Goal: Transaction & Acquisition: Purchase product/service

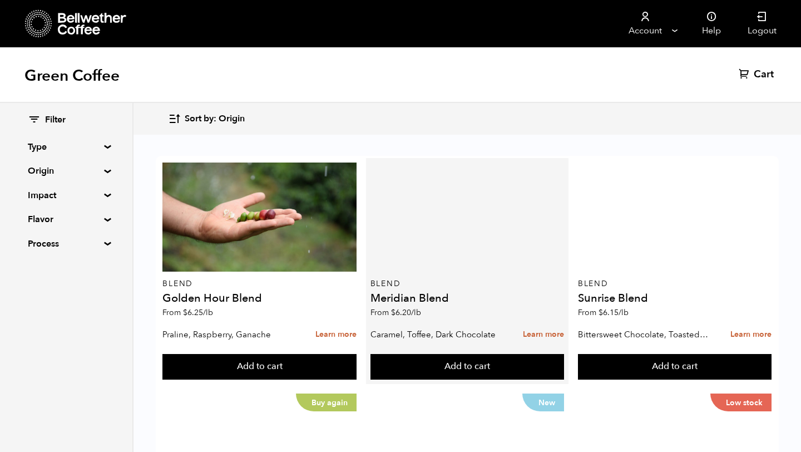
scroll to position [654, 0]
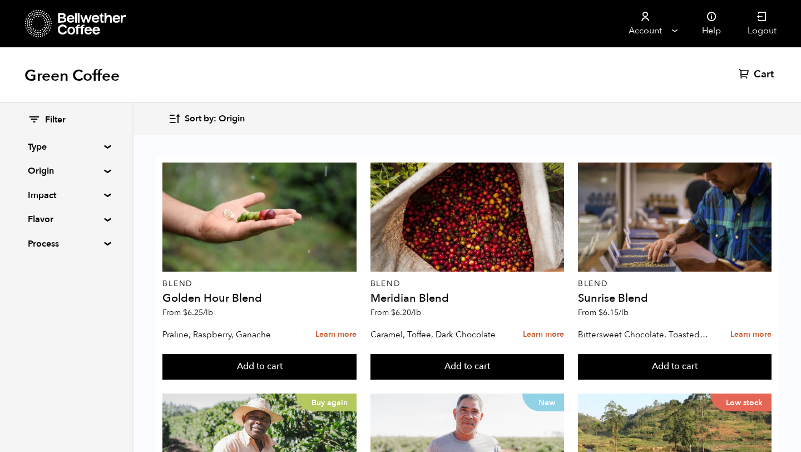
click at [43, 119] on div "Filter" at bounding box center [66, 120] width 77 height 12
click at [31, 116] on icon at bounding box center [34, 119] width 13 height 13
click at [61, 117] on span "Filter" at bounding box center [55, 120] width 21 height 12
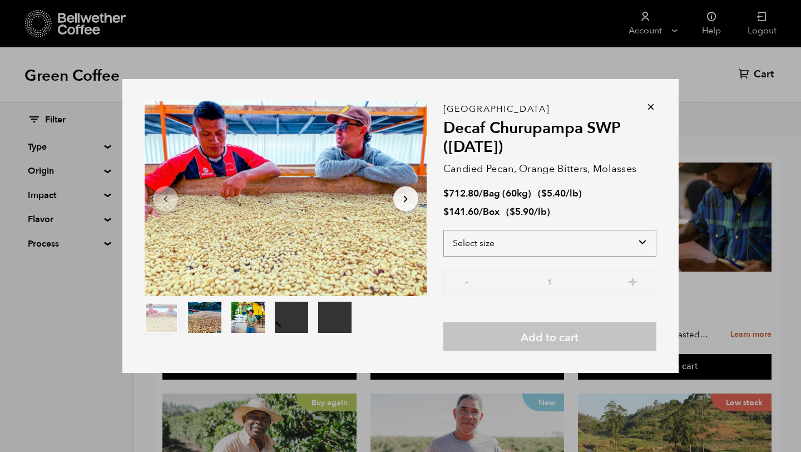
click at [499, 242] on select "Select size Bag (60kg) (132 lbs) Box (24 lbs)" at bounding box center [549, 243] width 213 height 27
select select "box"
click at [443, 230] on select "Select size Bag (60kg) (132 lbs) Box (24 lbs)" at bounding box center [549, 243] width 213 height 27
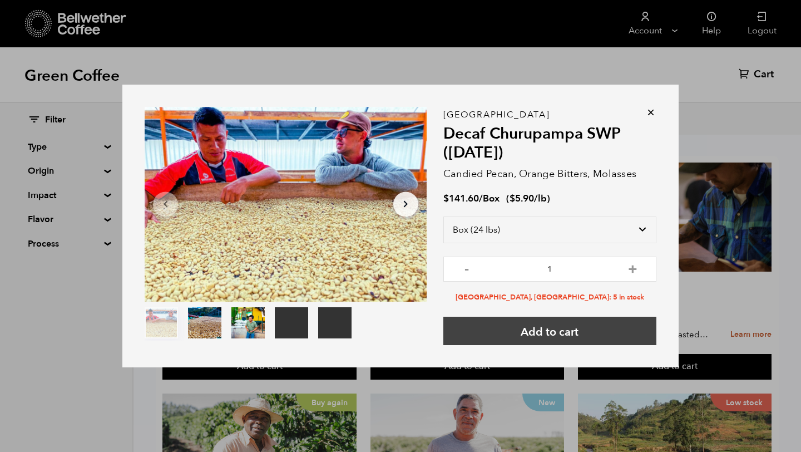
click at [539, 333] on button "Add to cart" at bounding box center [549, 331] width 213 height 28
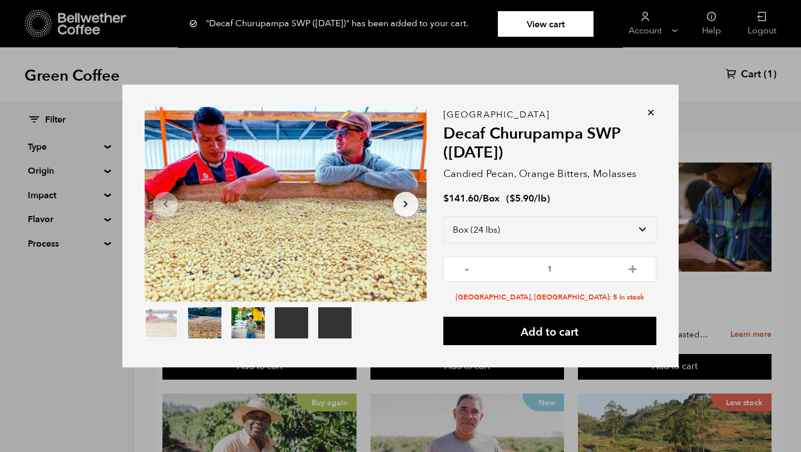
click at [649, 111] on icon at bounding box center [650, 112] width 11 height 11
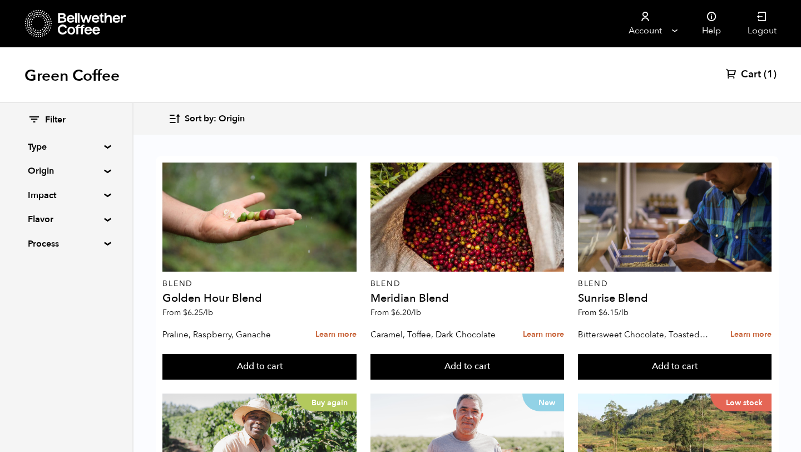
scroll to position [659, 0]
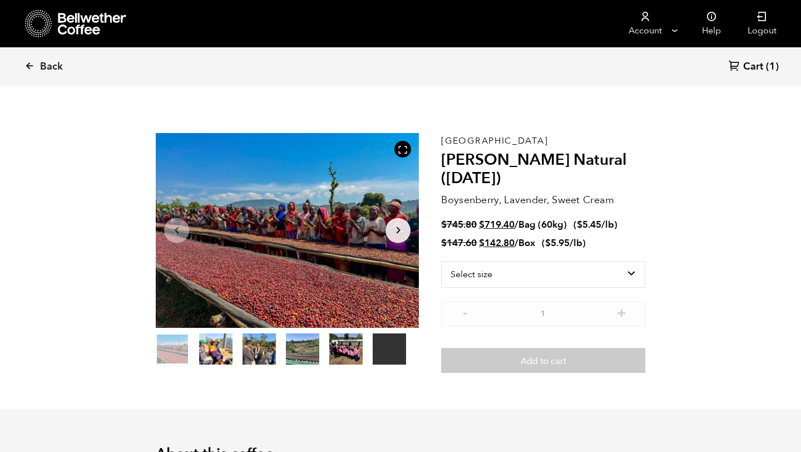
scroll to position [10, 0]
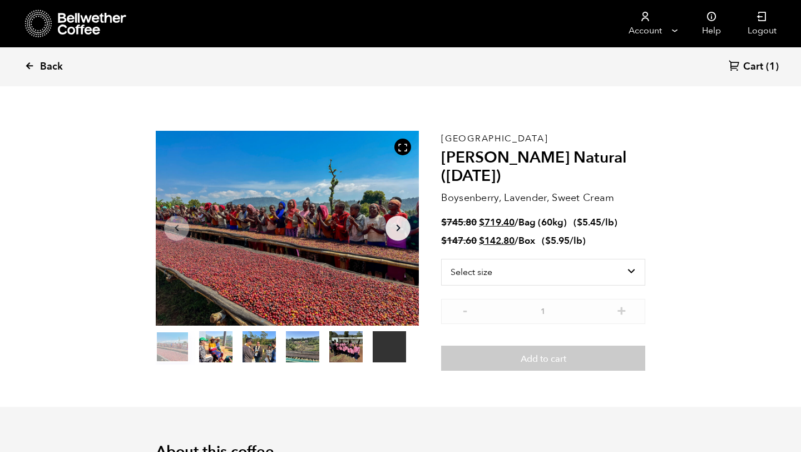
click at [35, 65] on link "Back" at bounding box center [58, 67] width 69 height 38
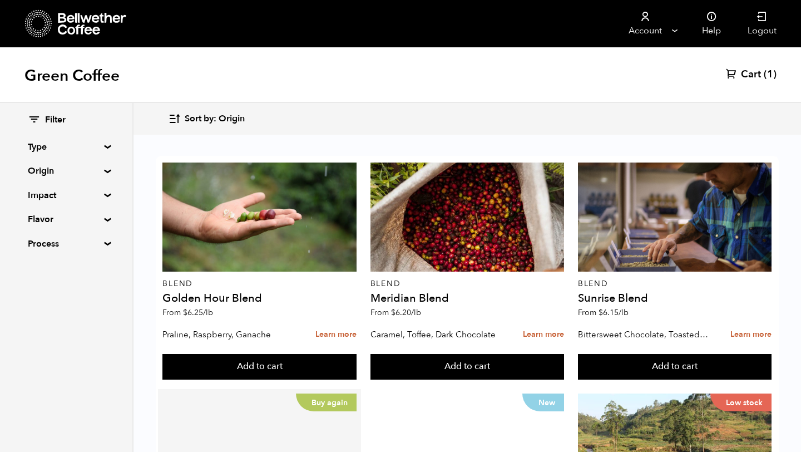
scroll to position [274, 0]
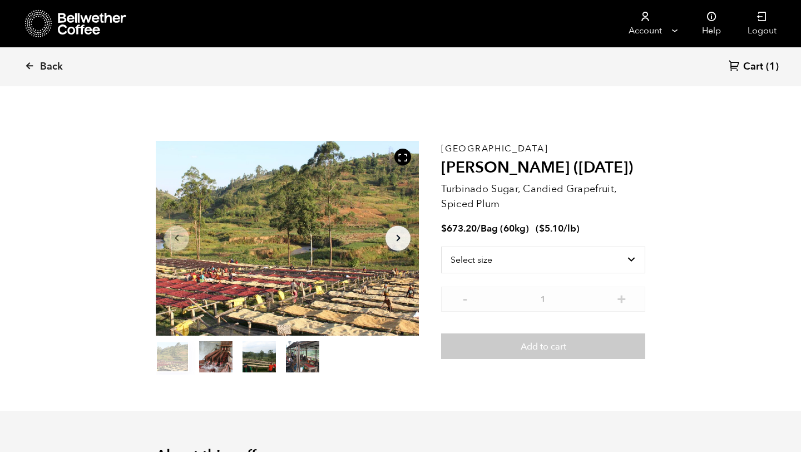
scroll to position [484, 476]
click at [612, 260] on select "Select size Bag (60kg) (132 lbs)" at bounding box center [543, 260] width 204 height 27
click at [441, 247] on select "Select size Bag (60kg) (132 lbs)" at bounding box center [543, 260] width 204 height 27
click at [586, 264] on select "Select size Bag (60kg) (132 lbs)" at bounding box center [543, 260] width 204 height 27
click at [46, 63] on span "Back" at bounding box center [51, 66] width 23 height 13
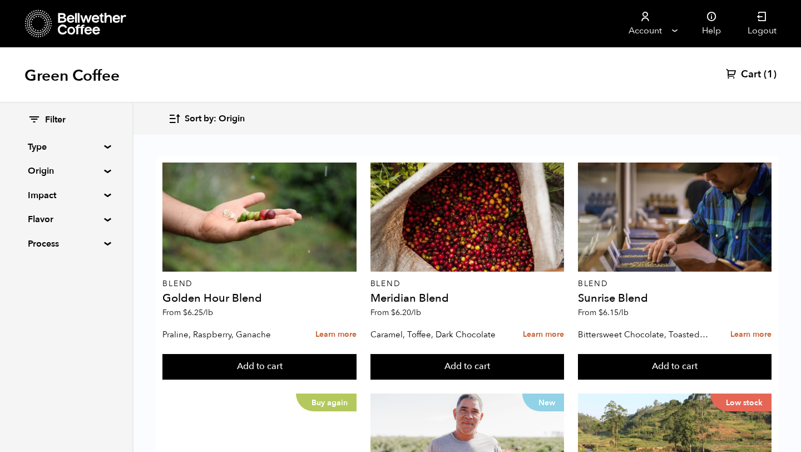
scroll to position [662, 0]
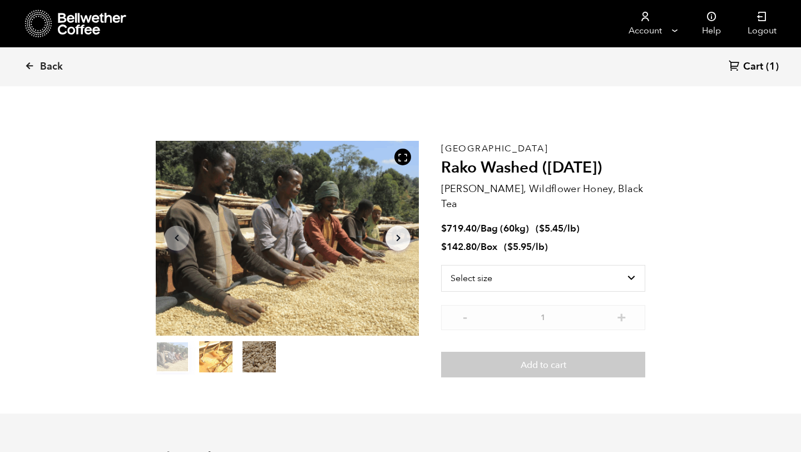
scroll to position [484, 476]
click at [52, 63] on span "Back" at bounding box center [51, 66] width 23 height 13
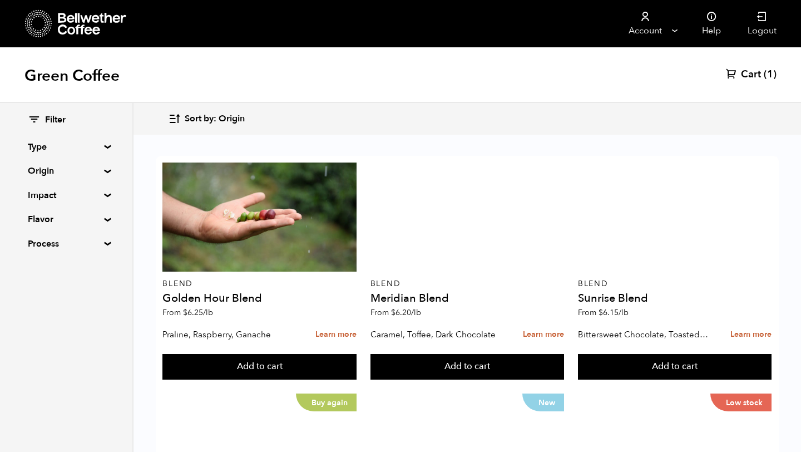
scroll to position [520, 0]
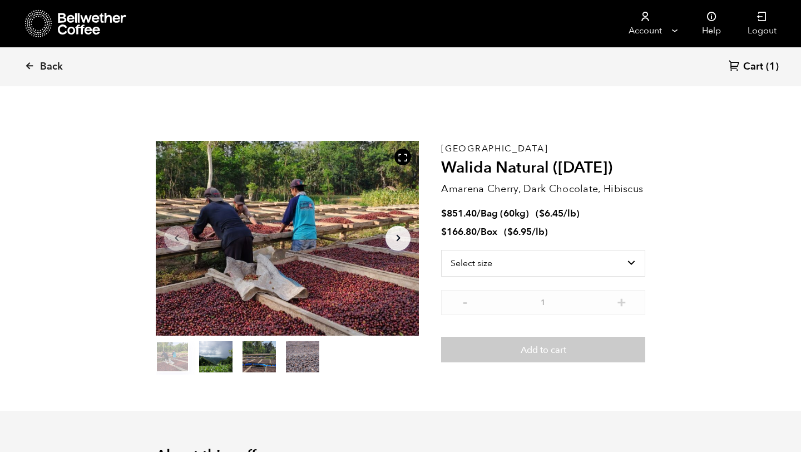
scroll to position [484, 476]
click at [40, 61] on span "Back" at bounding box center [51, 66] width 23 height 13
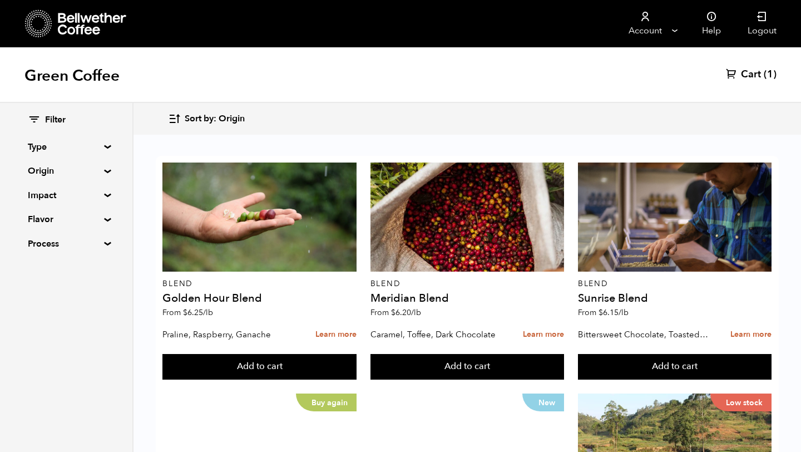
scroll to position [1116, 0]
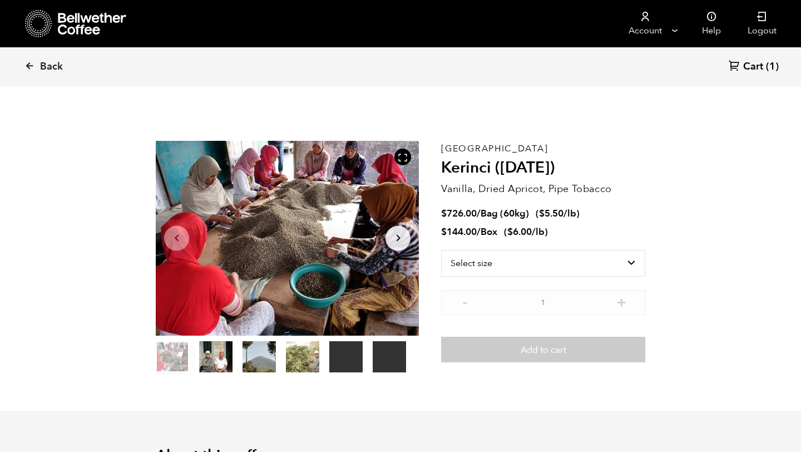
scroll to position [484, 476]
click at [38, 68] on link "Back" at bounding box center [58, 67] width 69 height 38
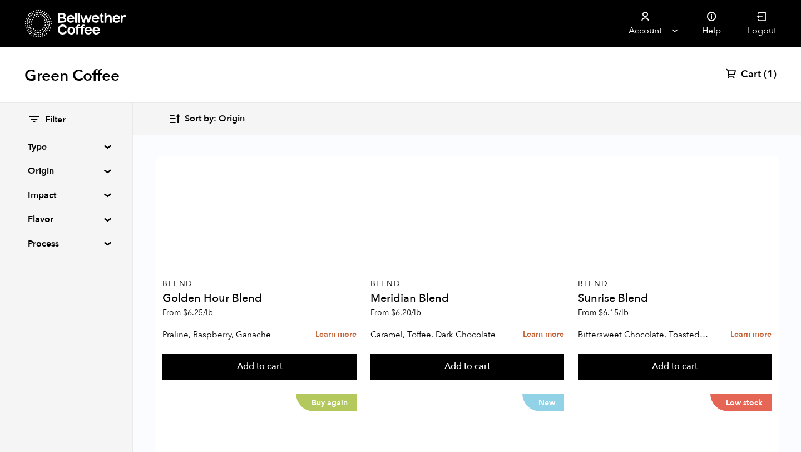
scroll to position [341, 0]
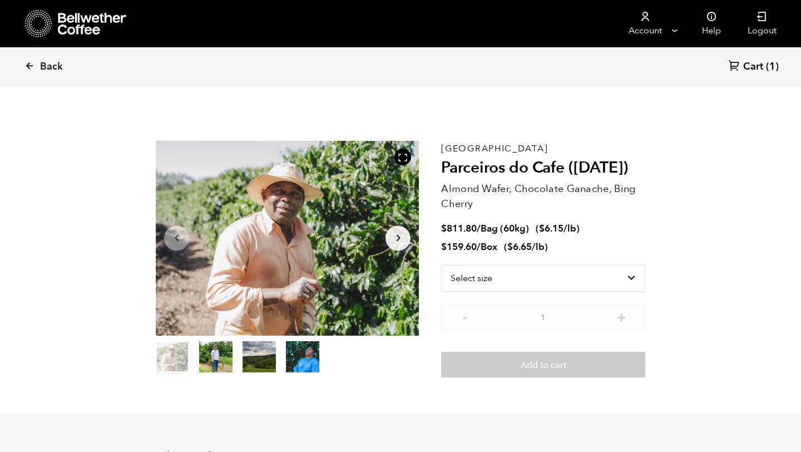
scroll to position [484, 476]
click at [30, 60] on link "Back" at bounding box center [58, 67] width 69 height 38
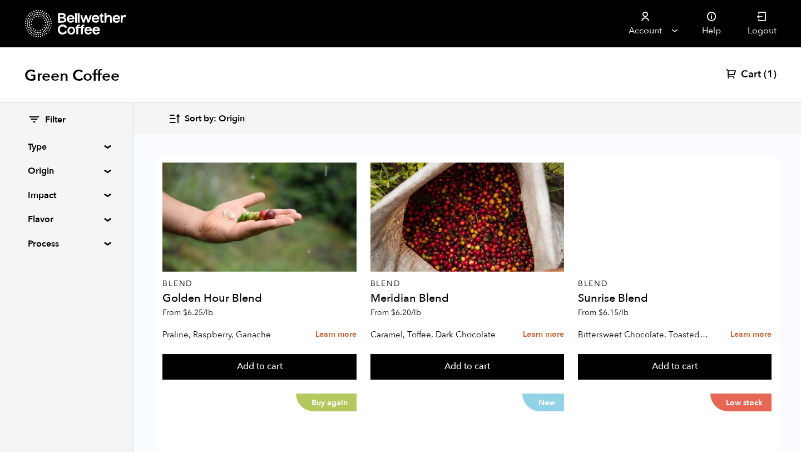
scroll to position [539, 0]
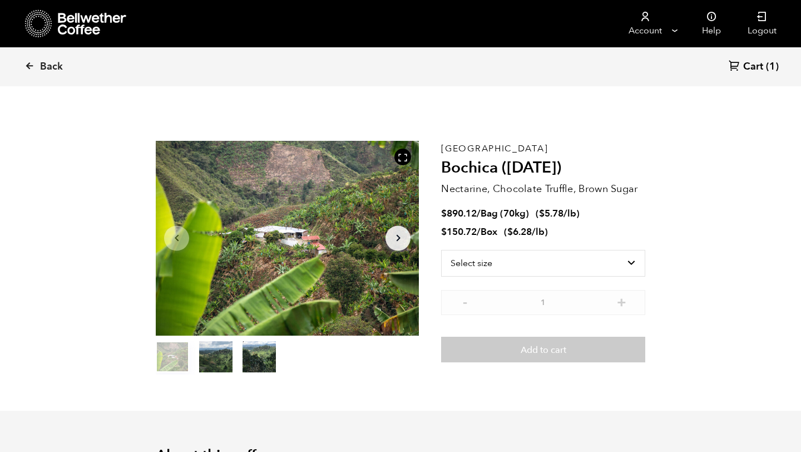
scroll to position [484, 476]
click at [58, 68] on span "Back" at bounding box center [51, 66] width 23 height 13
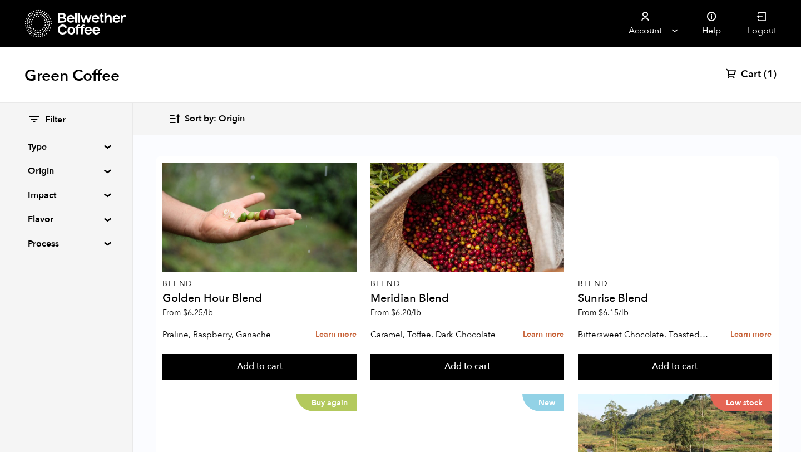
scroll to position [689, 0]
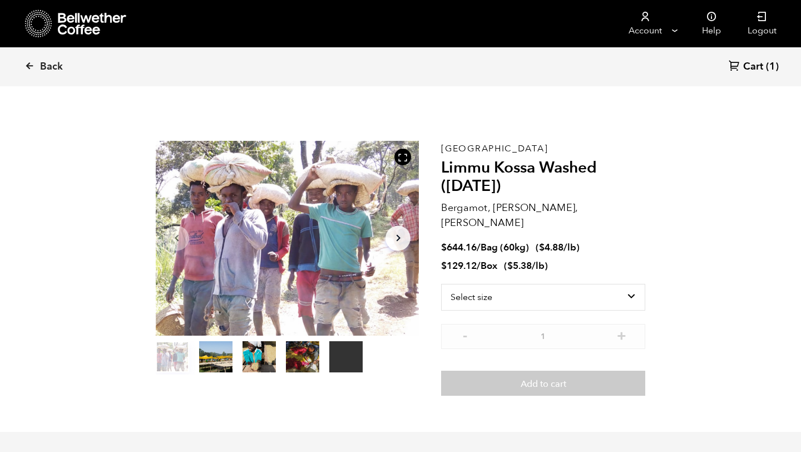
scroll to position [484, 476]
click at [483, 284] on select "Select size Bag (60kg) (132 lbs) Box (24 lbs)" at bounding box center [543, 297] width 204 height 27
select select "box"
click at [441, 284] on select "Select size Bag (60kg) (132 lbs) Box (24 lbs)" at bounding box center [543, 297] width 204 height 27
click at [38, 67] on link "Back" at bounding box center [58, 67] width 69 height 38
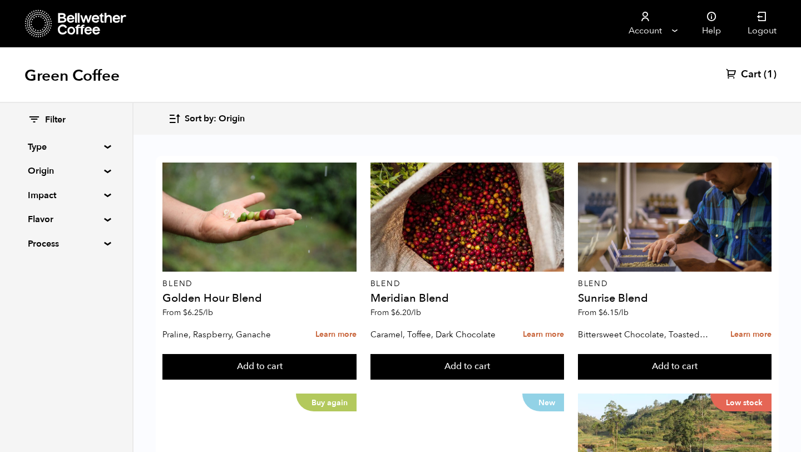
scroll to position [1106, 0]
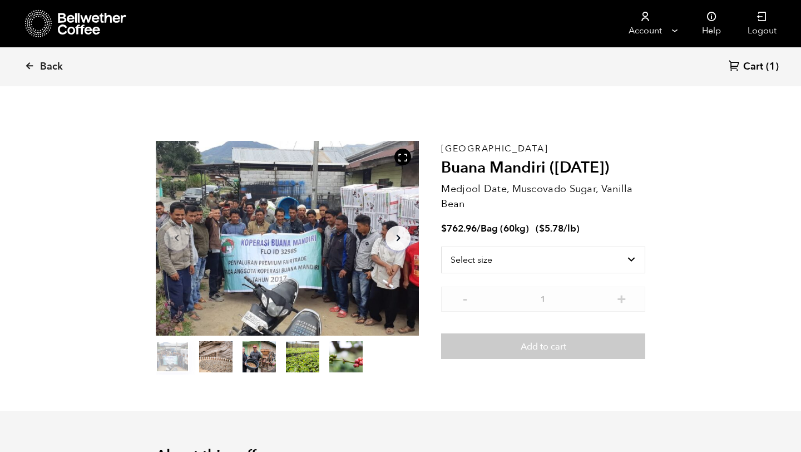
scroll to position [484, 476]
click at [494, 266] on select "Select size Bag (60kg) (132 lbs)" at bounding box center [543, 260] width 204 height 27
click at [441, 247] on select "Select size Bag (60kg) (132 lbs)" at bounding box center [543, 260] width 204 height 27
click at [33, 68] on icon at bounding box center [29, 66] width 10 height 10
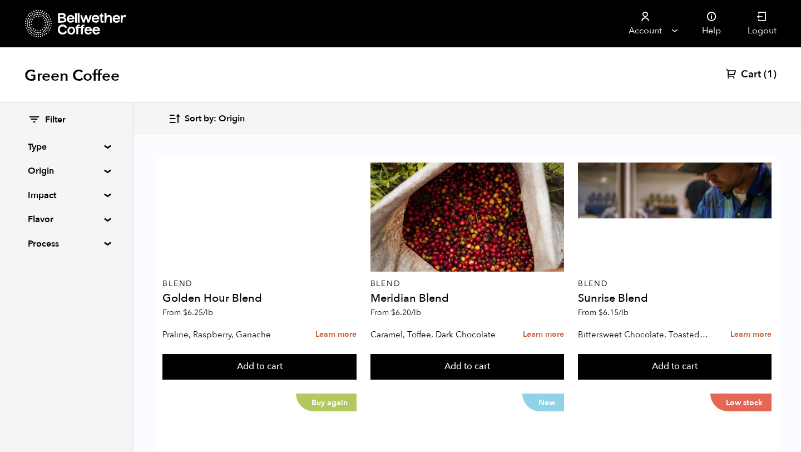
scroll to position [1116, 0]
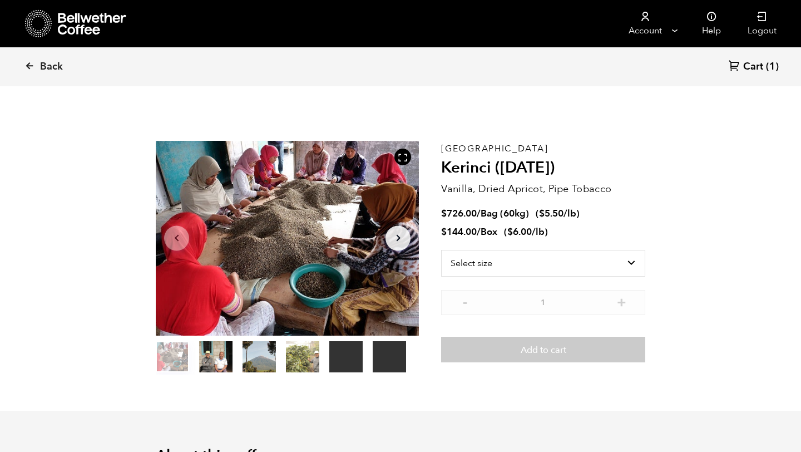
scroll to position [484, 476]
click at [510, 264] on select "Select size Bag (60kg) (132 lbs) Box (24 lbs)" at bounding box center [543, 263] width 204 height 27
select select "box"
click at [441, 250] on select "Select size Bag (60kg) (132 lbs) Box (24 lbs)" at bounding box center [543, 263] width 204 height 27
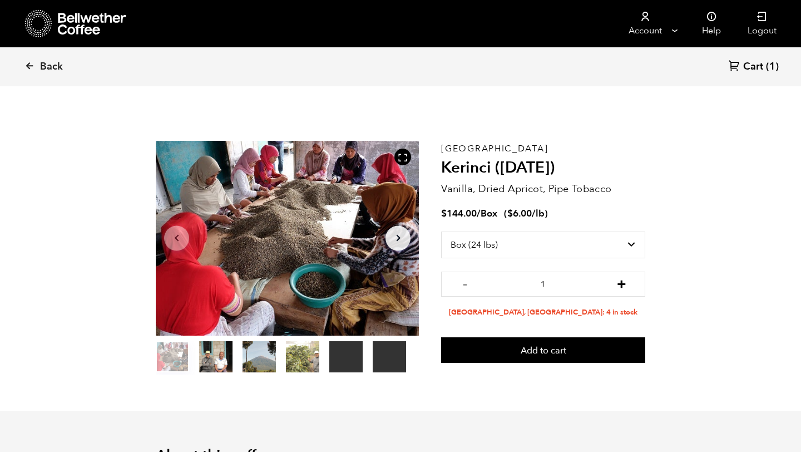
click at [622, 288] on button "+" at bounding box center [622, 282] width 14 height 11
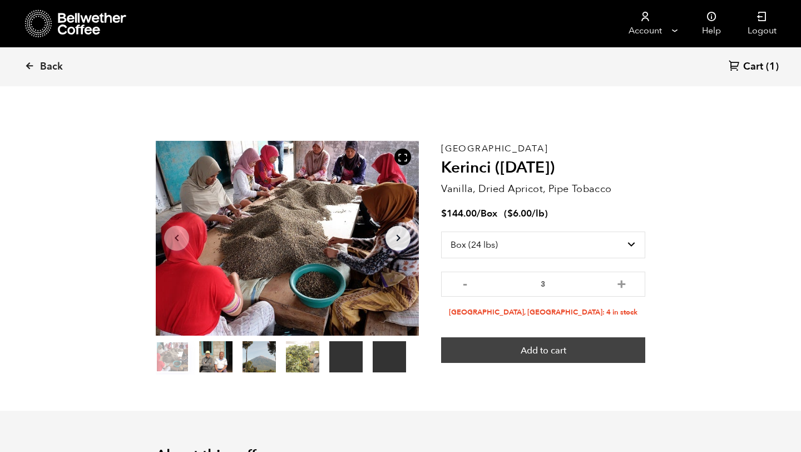
click at [541, 351] on button "Add to cart" at bounding box center [543, 350] width 204 height 26
click at [536, 347] on button "Add to cart" at bounding box center [543, 350] width 204 height 26
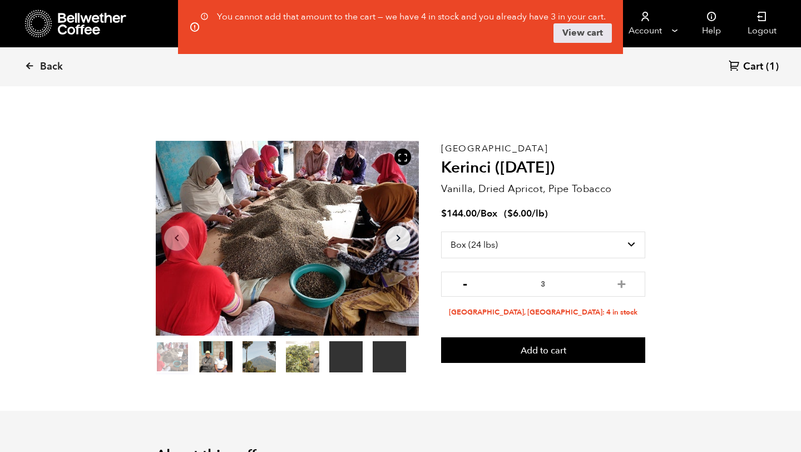
click at [465, 283] on button "-" at bounding box center [465, 282] width 14 height 11
type input "2"
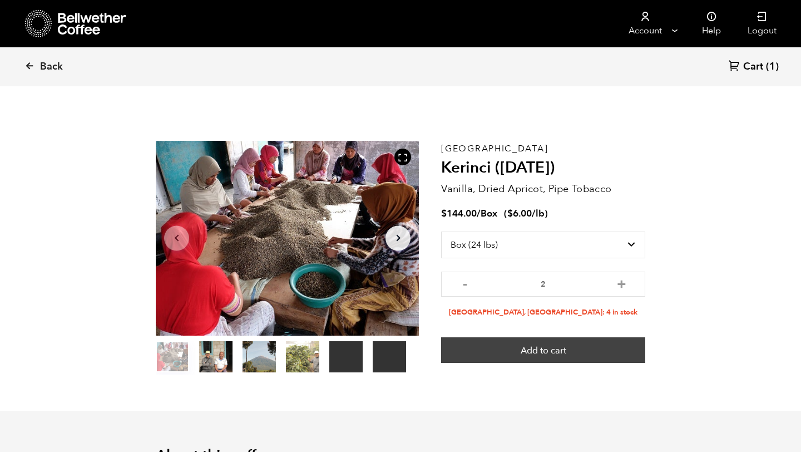
click at [533, 351] on button "Add to cart" at bounding box center [543, 350] width 204 height 26
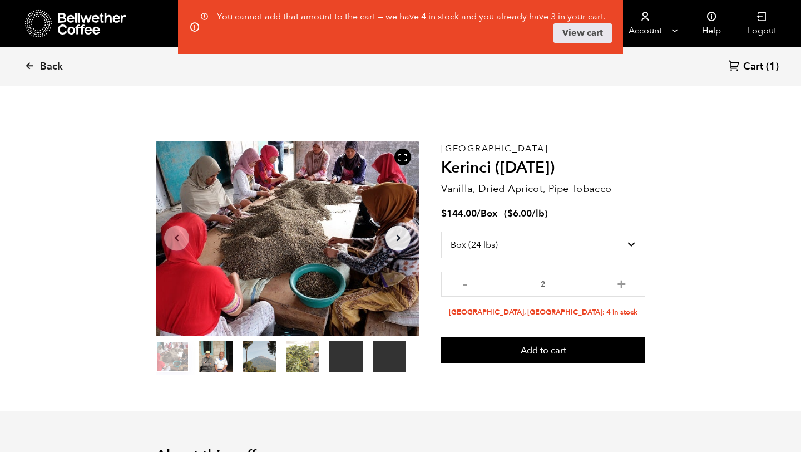
click at [755, 64] on span "Cart" at bounding box center [753, 66] width 20 height 13
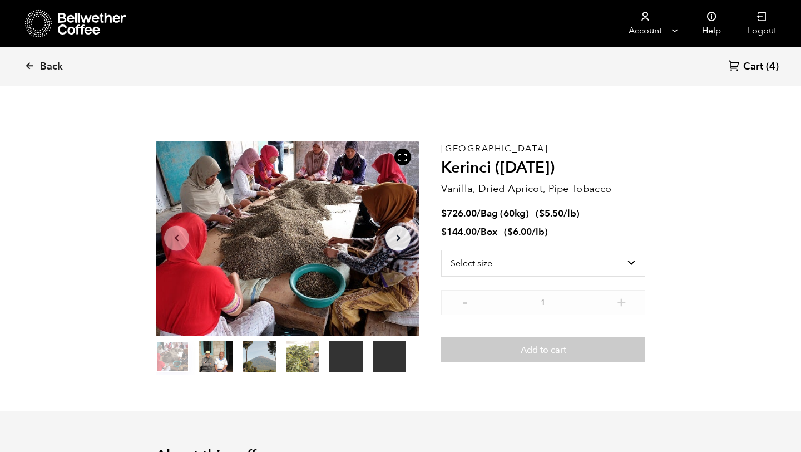
scroll to position [484, 476]
click at [37, 63] on link "Back" at bounding box center [58, 67] width 69 height 38
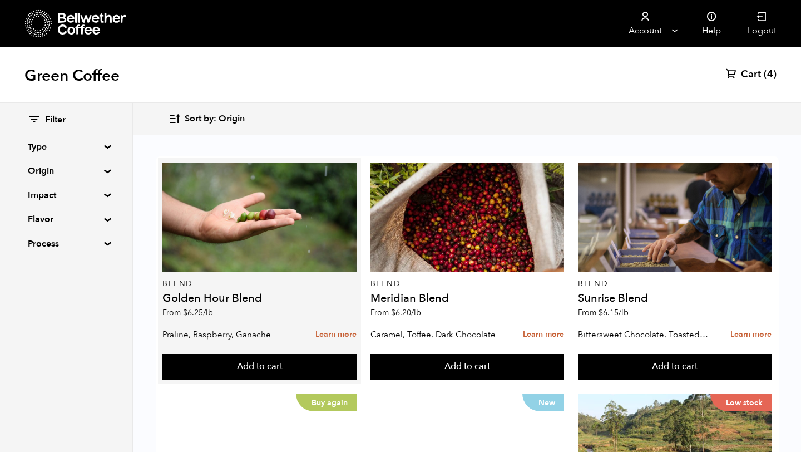
scroll to position [953, 0]
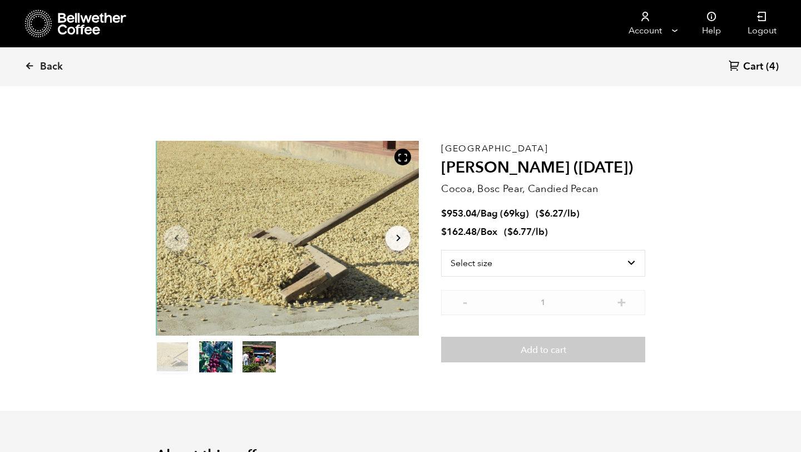
scroll to position [484, 476]
click at [47, 63] on span "Back" at bounding box center [51, 66] width 23 height 13
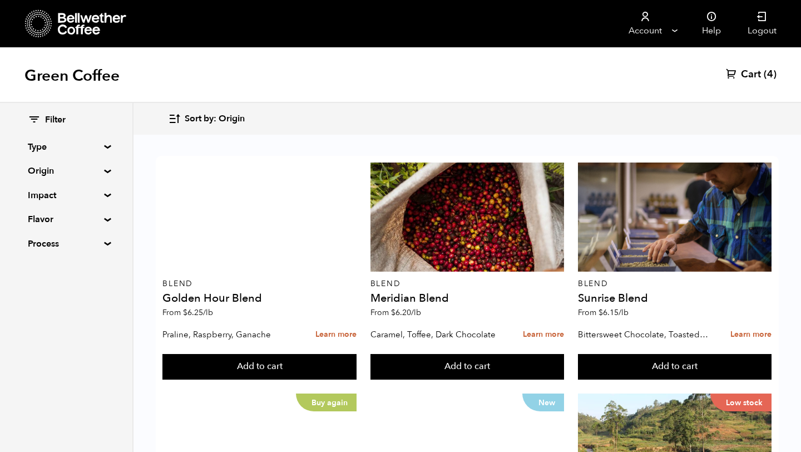
scroll to position [916, 0]
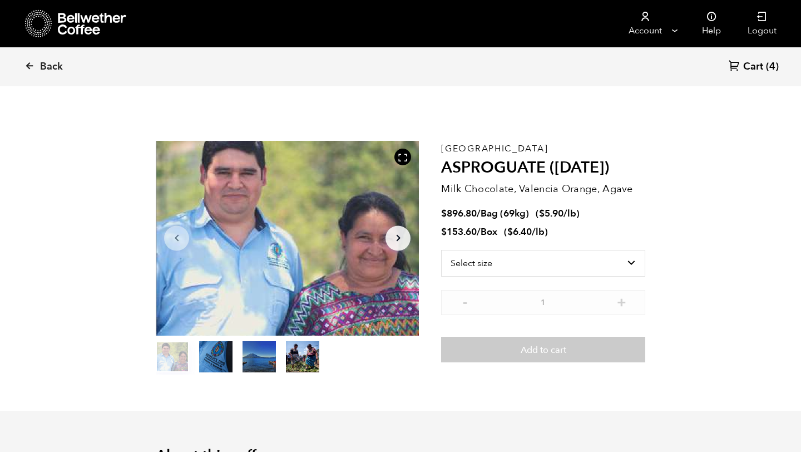
scroll to position [484, 476]
click at [477, 260] on select "Select size Bag (69kg) (152 lbs) Box (24 lbs)" at bounding box center [543, 263] width 204 height 27
select select "box"
click at [441, 250] on select "Select size Bag (69kg) (152 lbs) Box (24 lbs)" at bounding box center [543, 263] width 204 height 27
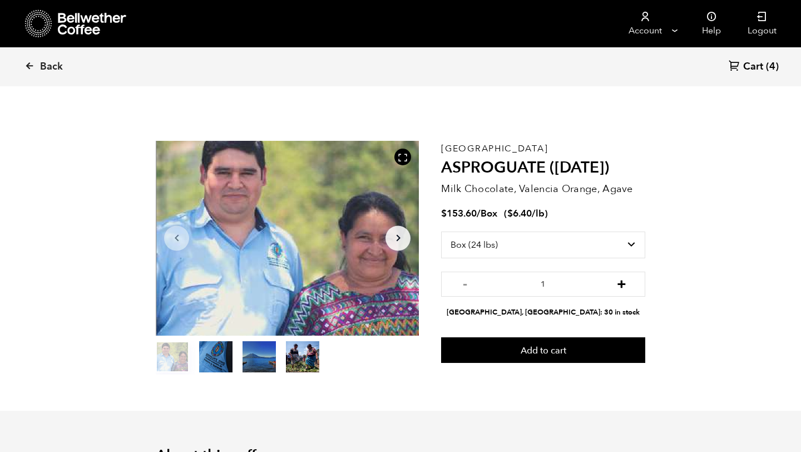
click at [625, 285] on button "+" at bounding box center [622, 282] width 14 height 11
type input "3"
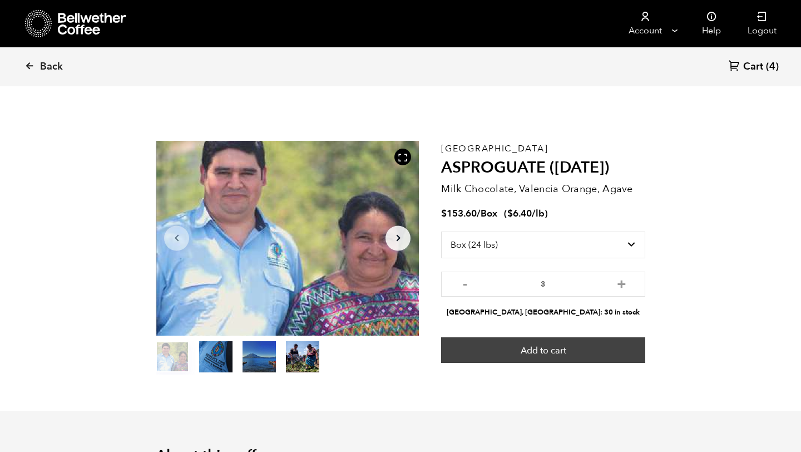
click at [545, 358] on button "Add to cart" at bounding box center [543, 350] width 204 height 26
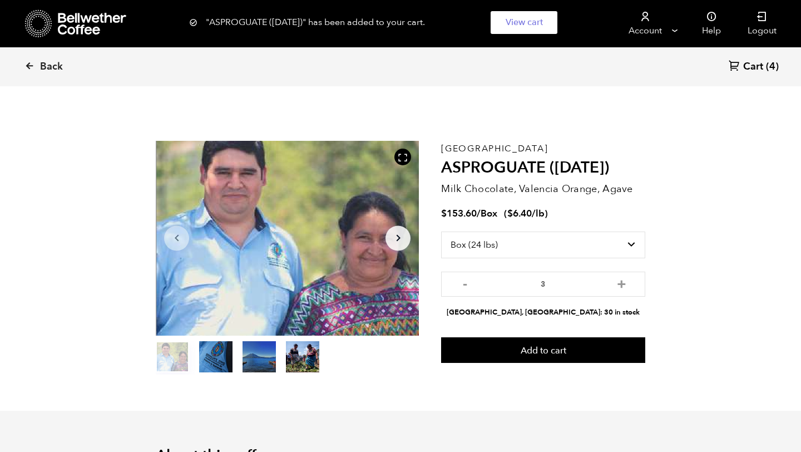
click at [752, 62] on span "Cart" at bounding box center [753, 66] width 20 height 13
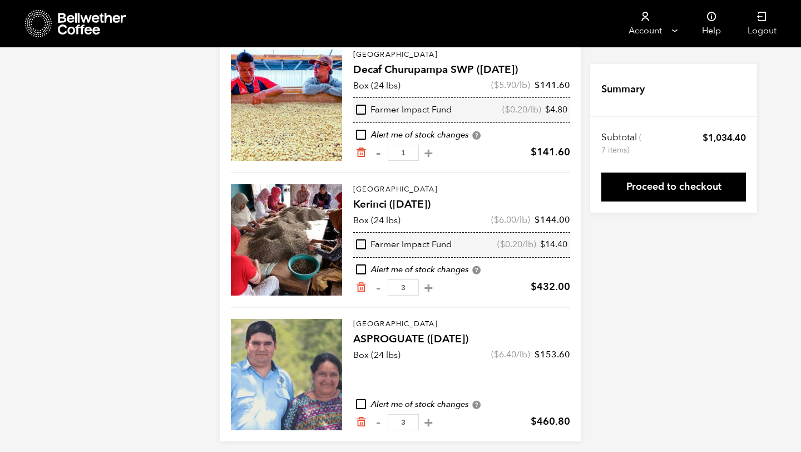
scroll to position [134, 0]
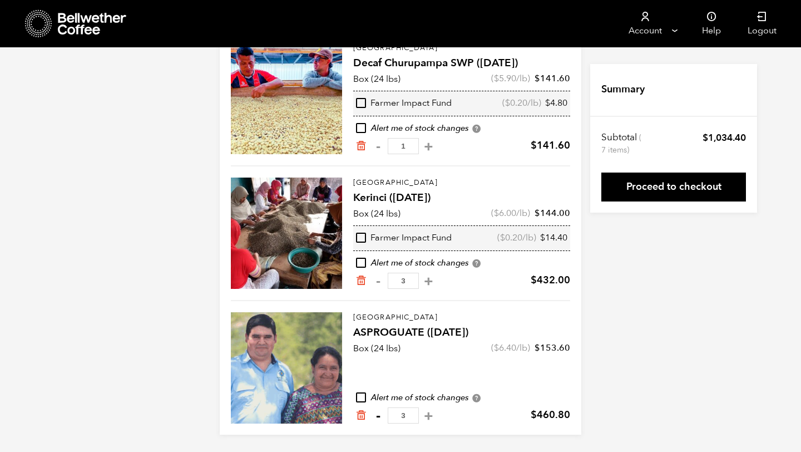
click at [380, 413] on button "-" at bounding box center [378, 415] width 14 height 11
type input "2"
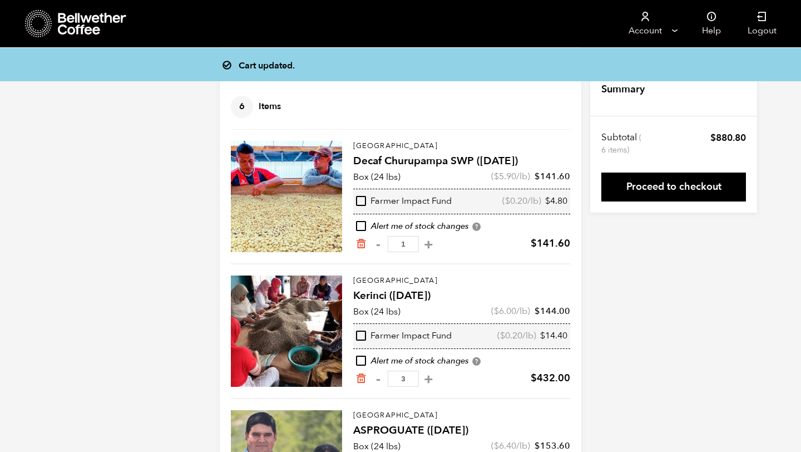
scroll to position [33, 0]
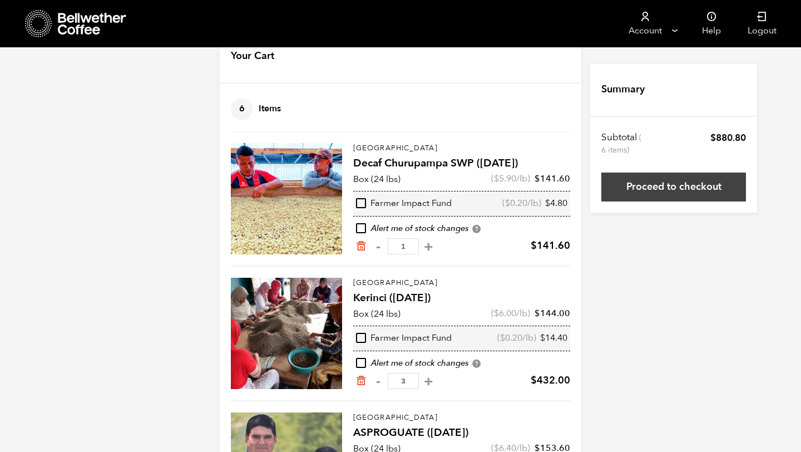
click at [661, 190] on link "Proceed to checkout" at bounding box center [674, 186] width 145 height 29
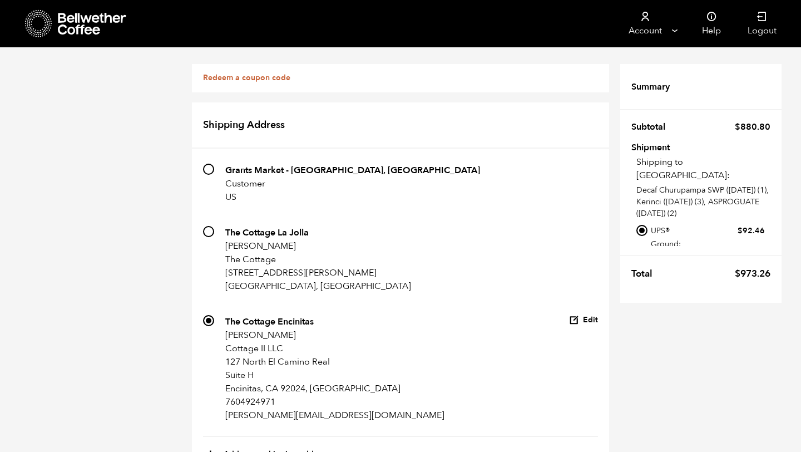
scroll to position [205, 0]
click at [581, 315] on button "Edit" at bounding box center [583, 320] width 29 height 11
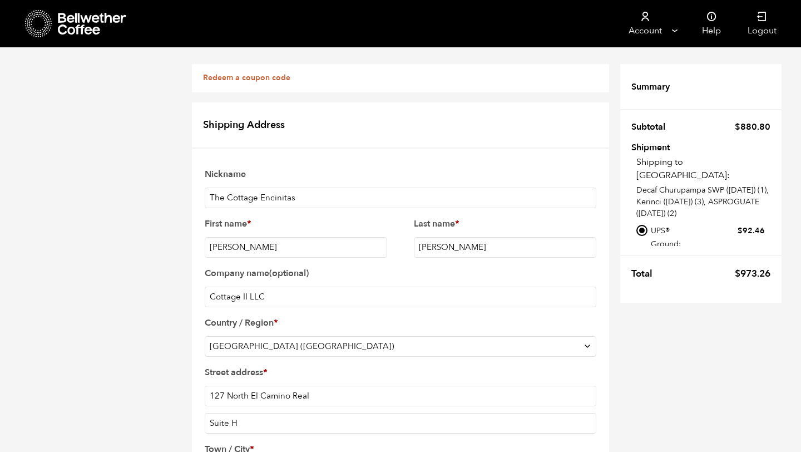
scroll to position [0, 0]
drag, startPoint x: 258, startPoint y: 244, endPoint x: 155, endPoint y: 242, distance: 103.5
type input "[PERSON_NAME]"
drag, startPoint x: 460, startPoint y: 244, endPoint x: 377, endPoint y: 244, distance: 82.9
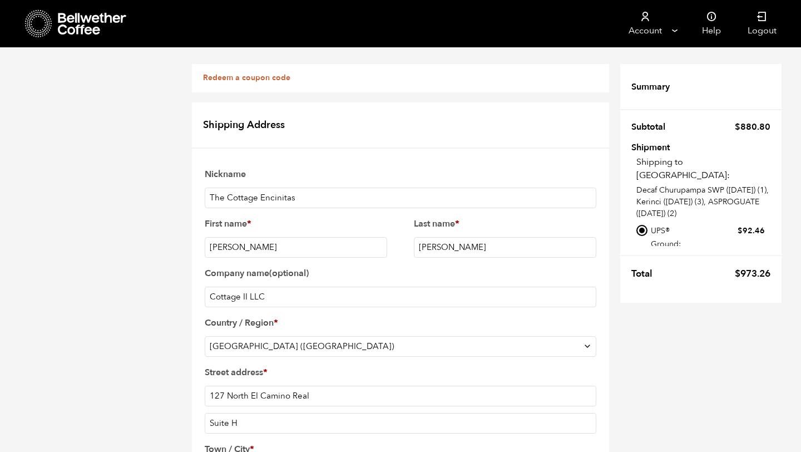
click at [377, 244] on div "First name * [PERSON_NAME] name * [PERSON_NAME] Company name (optional) Cottage…" at bounding box center [400, 448] width 395 height 470
type input "[PERSON_NAME]"
drag, startPoint x: 333, startPoint y: 241, endPoint x: 288, endPoint y: 233, distance: 45.2
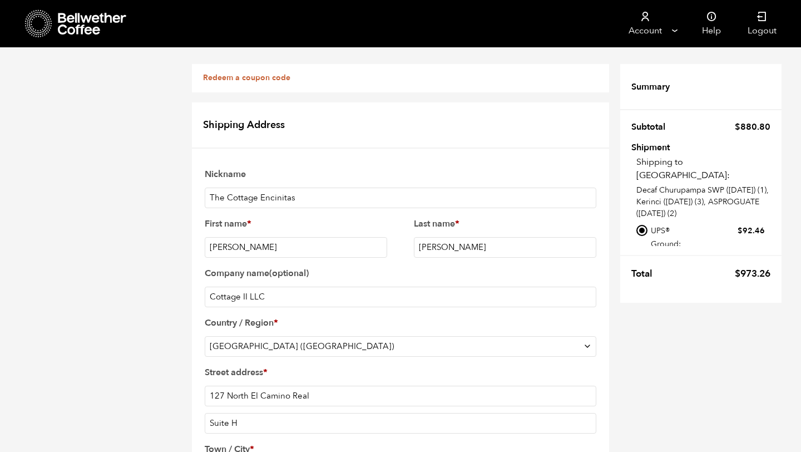
drag, startPoint x: 357, startPoint y: 243, endPoint x: 201, endPoint y: 247, distance: 155.9
click at [201, 247] on div "Shipping Address [STREET_ADDRESS] Customer US Incomplete address [GEOGRAPHIC_DA…" at bounding box center [400, 417] width 417 height 630
type input "info.lajolla@thecottagerestaurant.com"
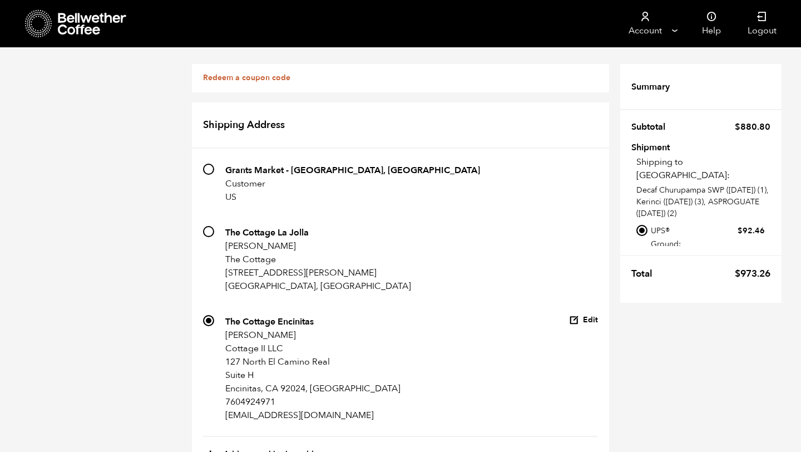
scroll to position [467, 0]
drag, startPoint x: 274, startPoint y: 169, endPoint x: 125, endPoint y: 151, distance: 150.2
type input "Jason"
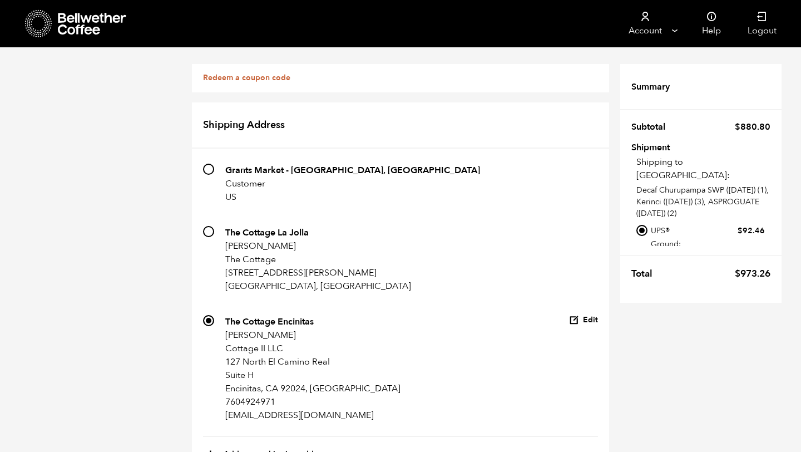
drag, startPoint x: 453, startPoint y: 167, endPoint x: 362, endPoint y: 167, distance: 90.7
type input "Peaslee"
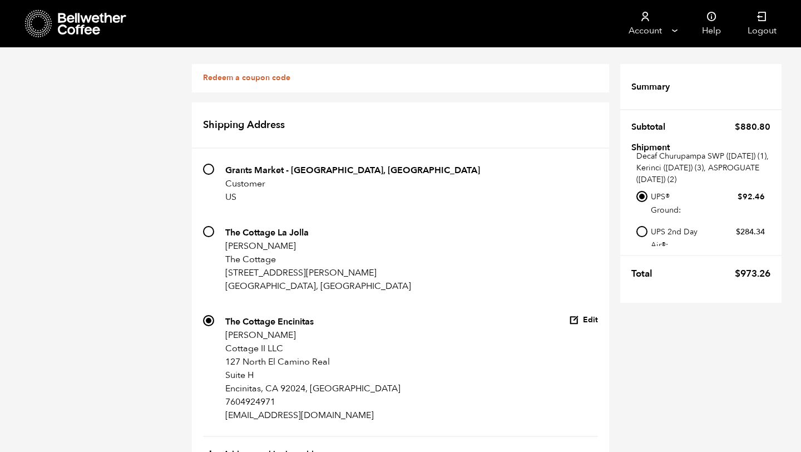
scroll to position [614, 0]
radio input "true"
checkbox input "true"
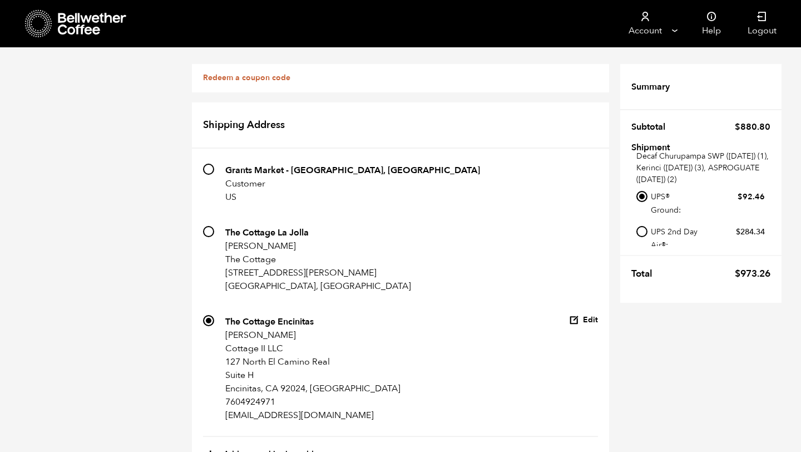
scroll to position [1054, 0]
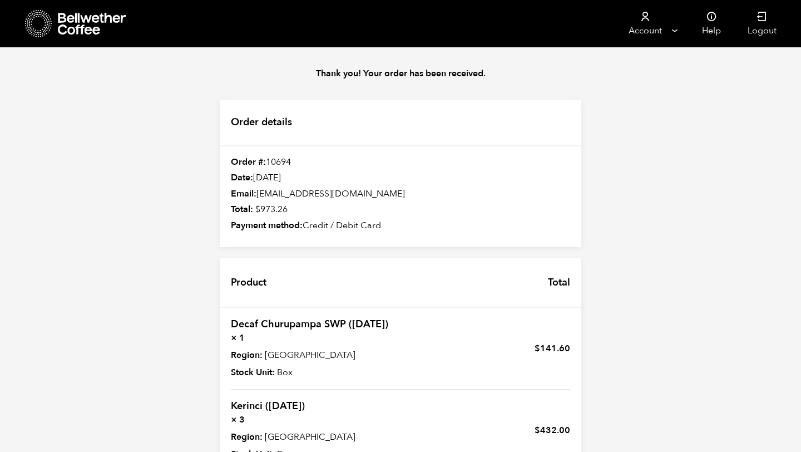
scroll to position [239, 0]
